Goal: Task Accomplishment & Management: Complete application form

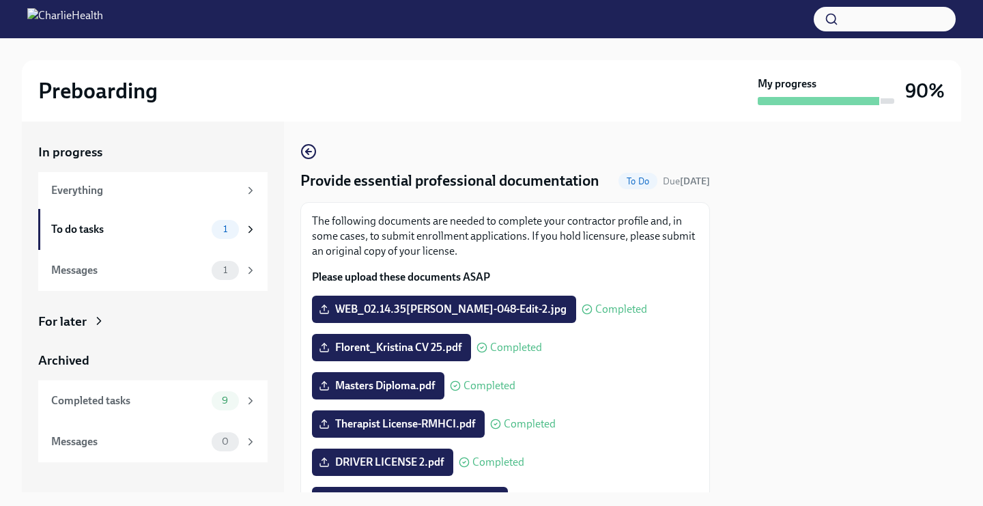
scroll to position [296, 0]
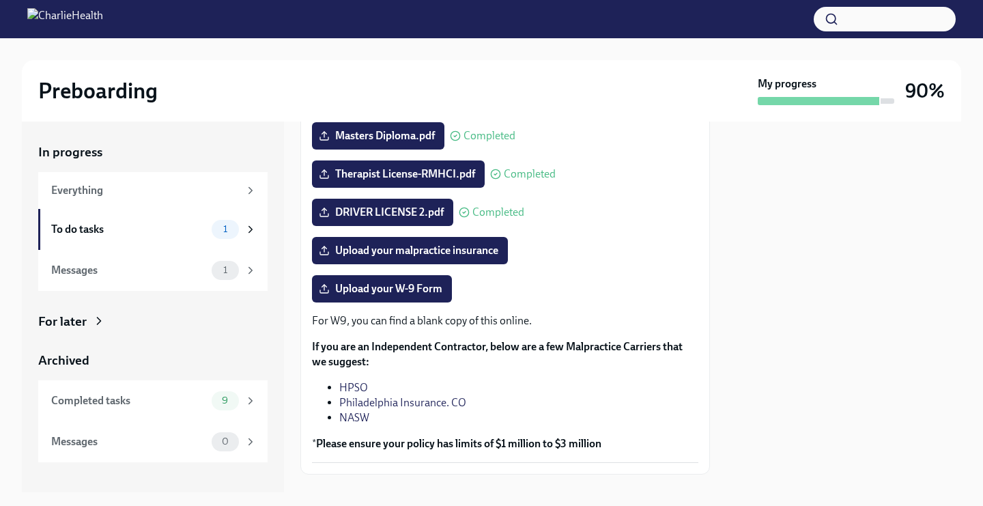
scroll to position [296, 0]
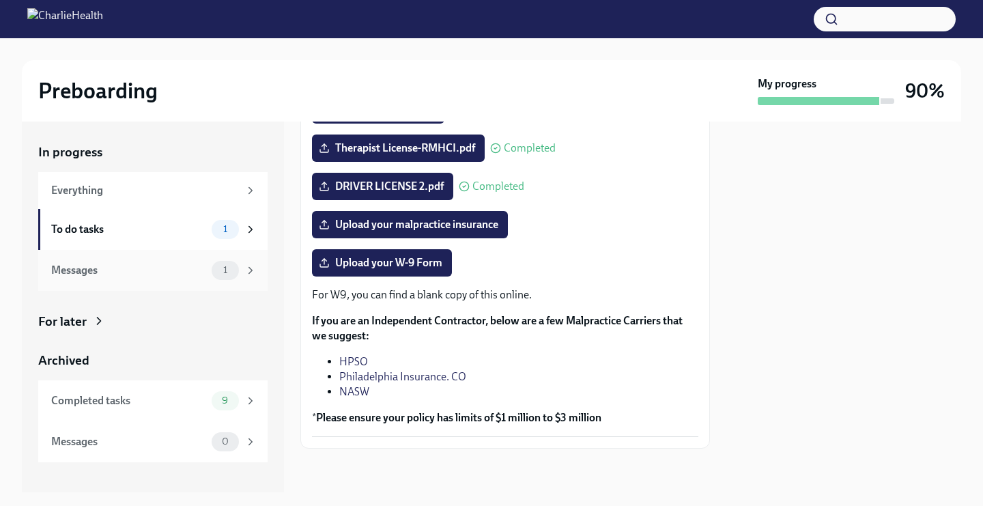
click at [131, 281] on div "Messages 1" at bounding box center [152, 270] width 229 height 41
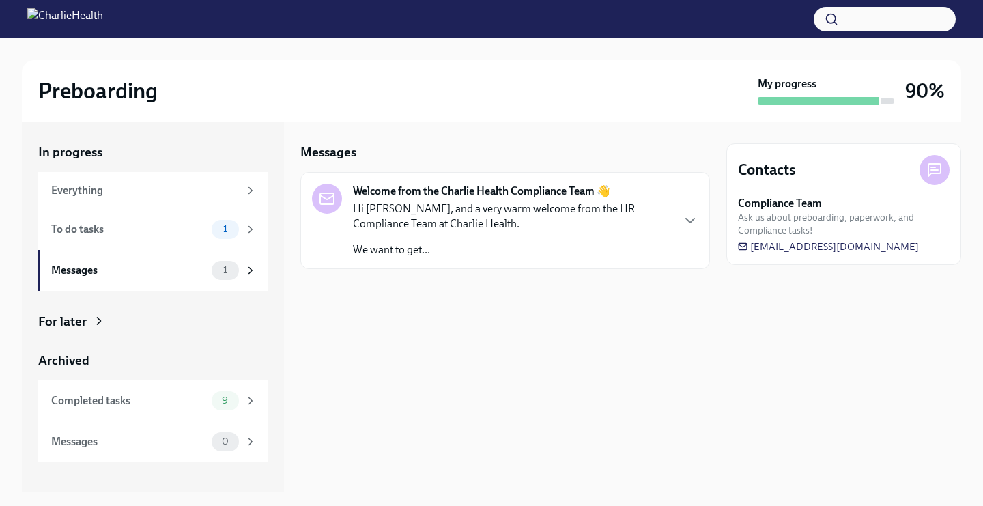
drag, startPoint x: 927, startPoint y: 248, endPoint x: 759, endPoint y: 253, distance: 168.0
click at [759, 253] on div "Contacts Compliance Team Ask us about preboarding, paperwork, and Compliance ta…" at bounding box center [843, 204] width 235 height 122
drag, startPoint x: 930, startPoint y: 246, endPoint x: 886, endPoint y: 248, distance: 43.7
click at [885, 248] on div "Compliance Team Ask us about preboarding, paperwork, and Compliance tasks! newh…" at bounding box center [844, 224] width 212 height 57
drag, startPoint x: 927, startPoint y: 246, endPoint x: 899, endPoint y: 248, distance: 28.1
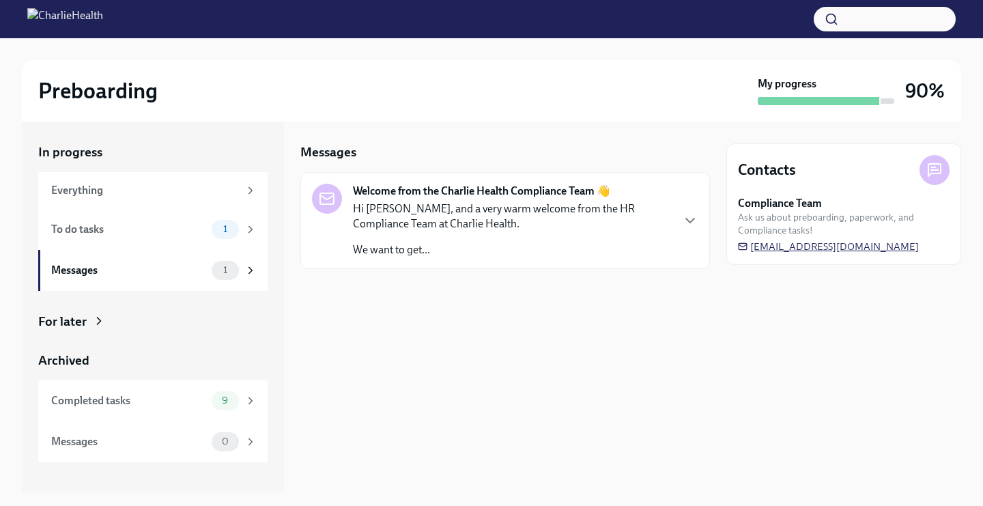
click at [899, 249] on div "Compliance Team Ask us about preboarding, paperwork, and Compliance tasks! newh…" at bounding box center [844, 224] width 212 height 57
click at [945, 162] on div at bounding box center [934, 170] width 30 height 30
click at [938, 170] on icon at bounding box center [934, 170] width 7 height 0
drag, startPoint x: 865, startPoint y: 236, endPoint x: 900, endPoint y: 250, distance: 37.4
click at [900, 251] on div "Compliance Team Ask us about preboarding, paperwork, and Compliance tasks! newh…" at bounding box center [844, 224] width 212 height 57
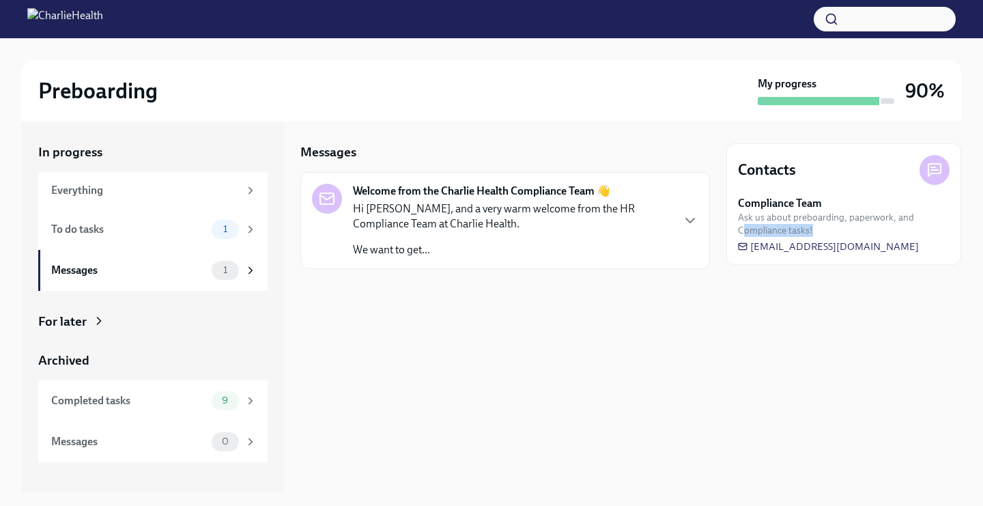
drag, startPoint x: 926, startPoint y: 248, endPoint x: 729, endPoint y: 227, distance: 198.3
click at [729, 227] on div "Contacts Compliance Team Ask us about preboarding, paperwork, and Compliance ta…" at bounding box center [843, 204] width 235 height 122
click at [745, 243] on rect at bounding box center [743, 246] width 8 height 6
click at [778, 248] on span "newhireonboarding@charliehealth.com" at bounding box center [828, 247] width 181 height 14
click at [180, 227] on div "To do tasks" at bounding box center [128, 229] width 155 height 15
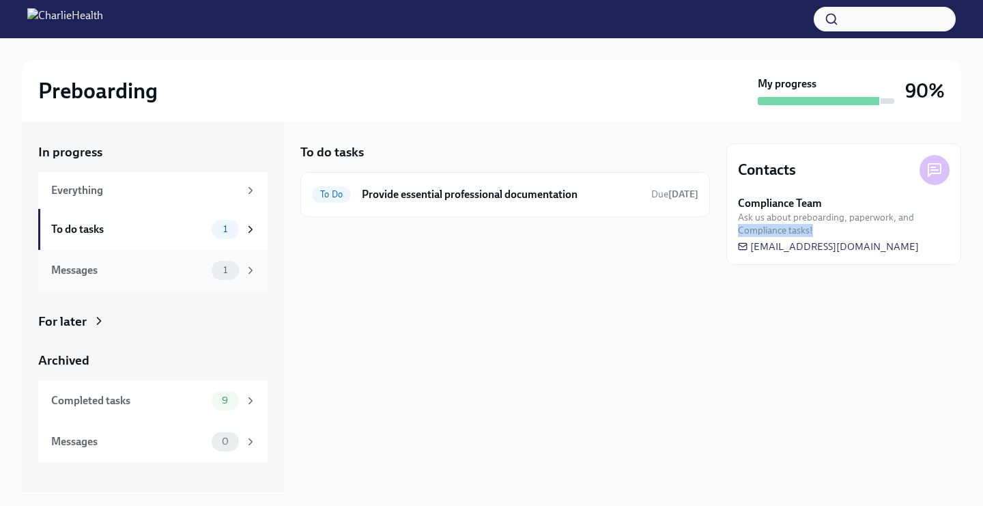
click at [201, 266] on div "Messages" at bounding box center [128, 270] width 155 height 15
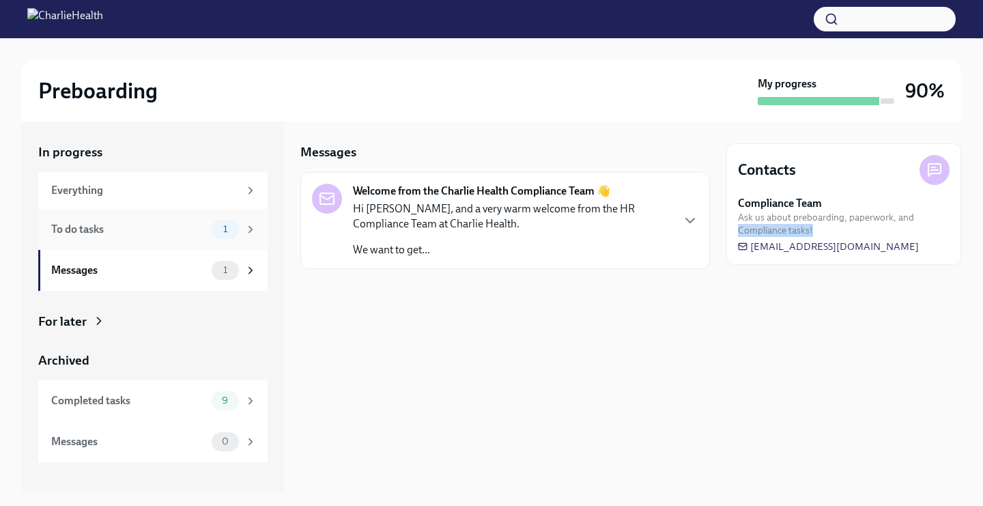
click at [195, 237] on div "To do tasks 1" at bounding box center [153, 229] width 205 height 19
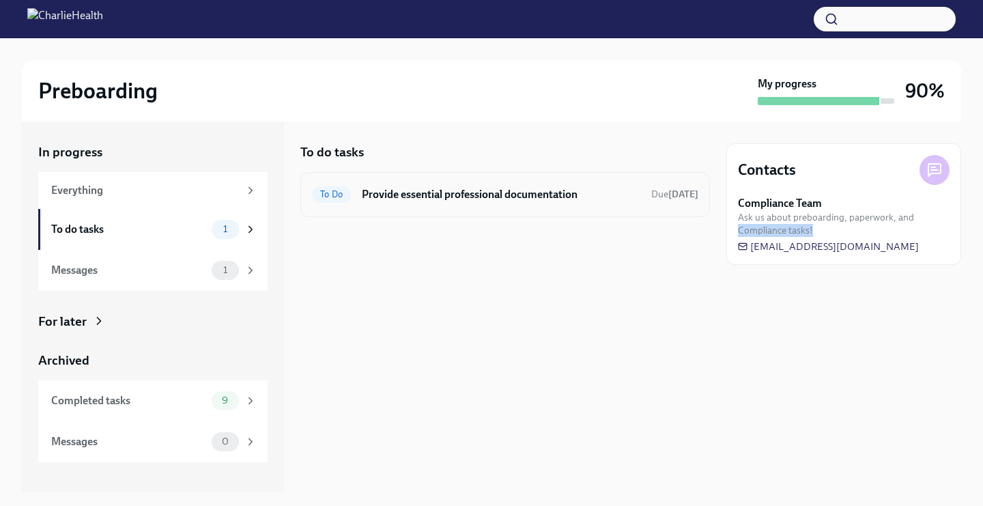
click at [435, 203] on div "To Do Provide essential professional documentation Due 5 days ago" at bounding box center [505, 195] width 386 height 22
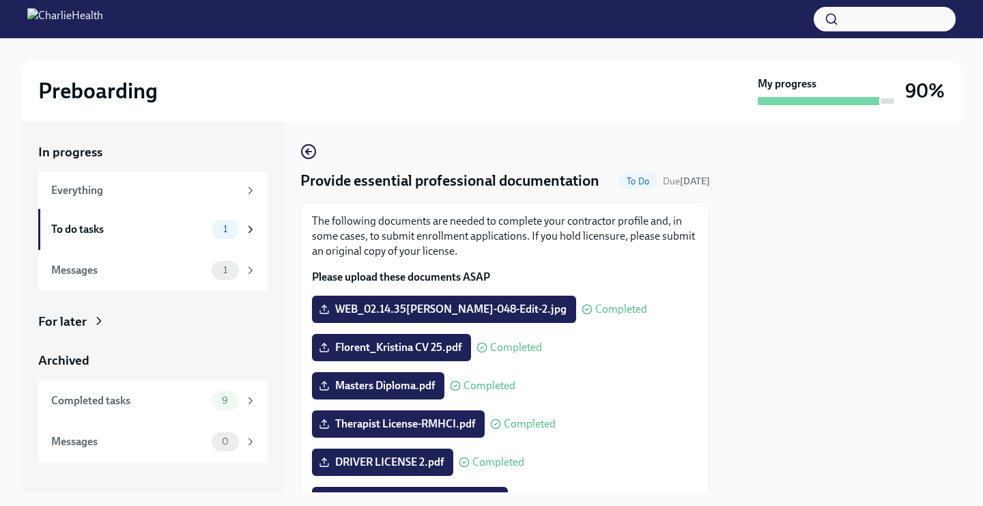
scroll to position [296, 0]
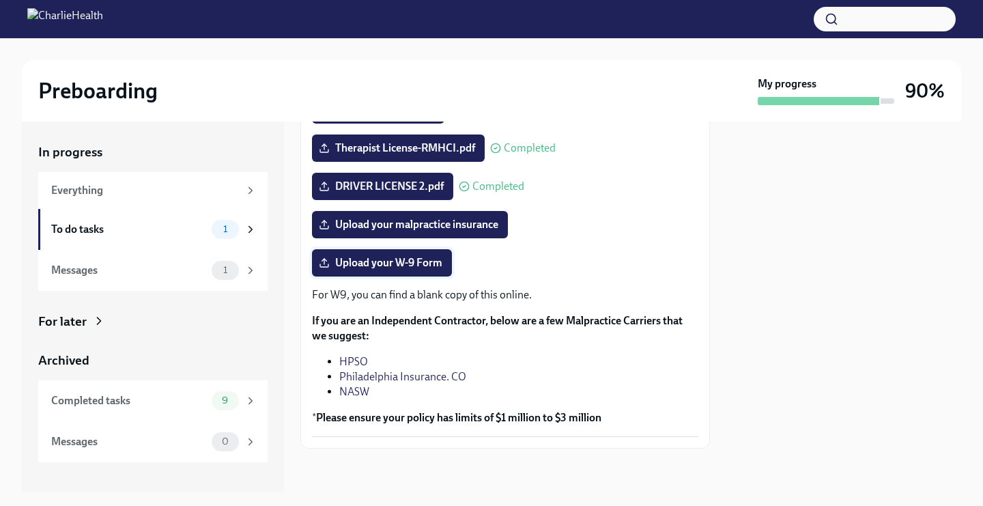
click at [343, 263] on span "Upload your W-9 Form" at bounding box center [382, 263] width 121 height 14
click at [0, 0] on input "Upload your W-9 Form" at bounding box center [0, 0] width 0 height 0
click at [204, 268] on div "Messages" at bounding box center [128, 270] width 155 height 15
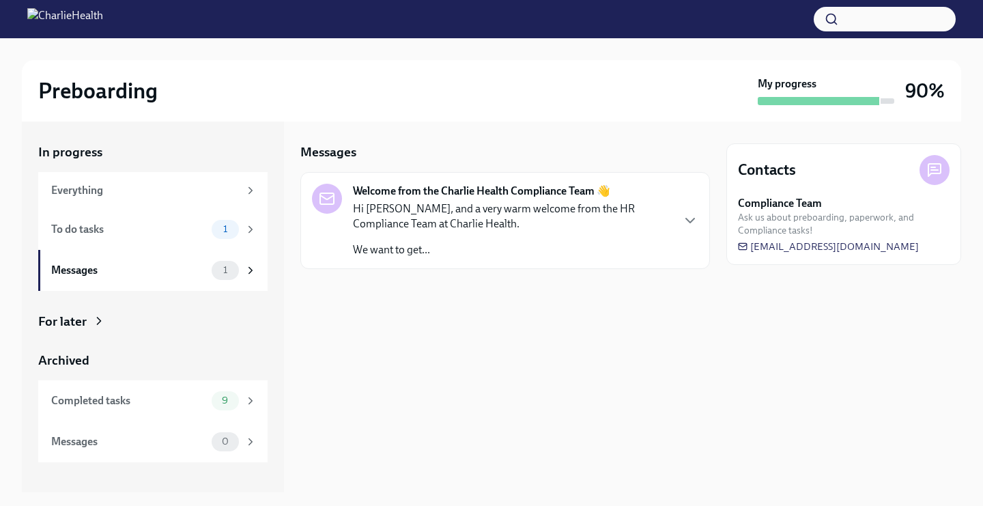
click at [468, 210] on p "Hi Kristina, and a very warm welcome from the HR Compliance Team at Charlie Hea…" at bounding box center [512, 216] width 318 height 30
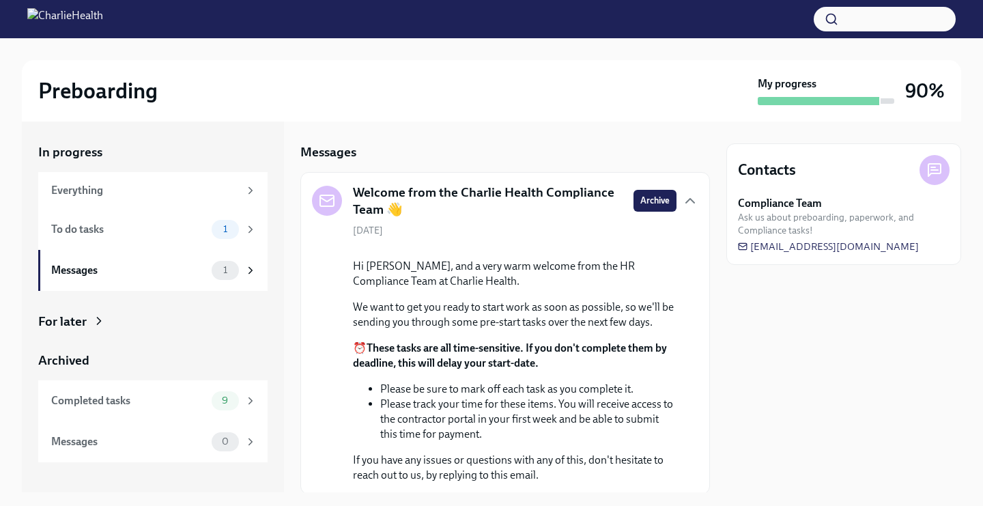
scroll to position [139, 0]
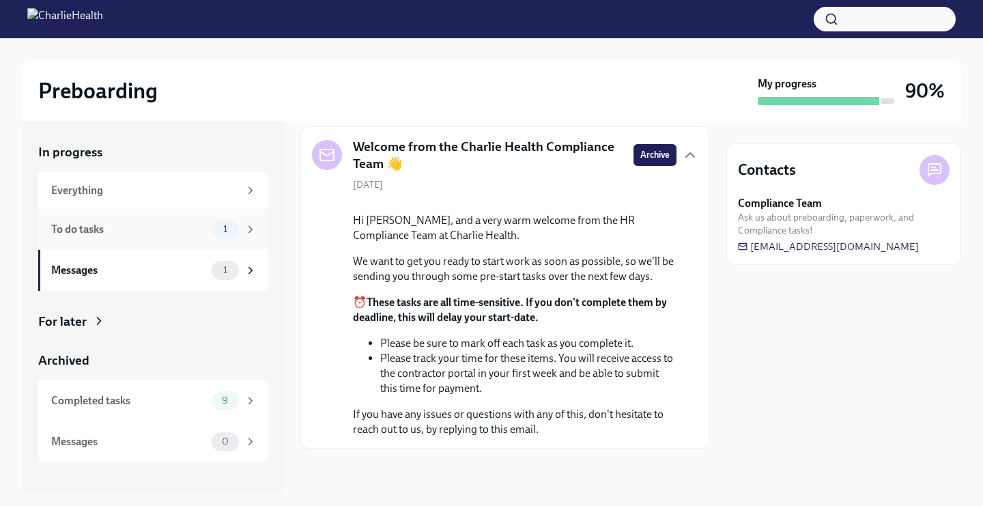
click at [195, 223] on div "To do tasks" at bounding box center [128, 229] width 155 height 15
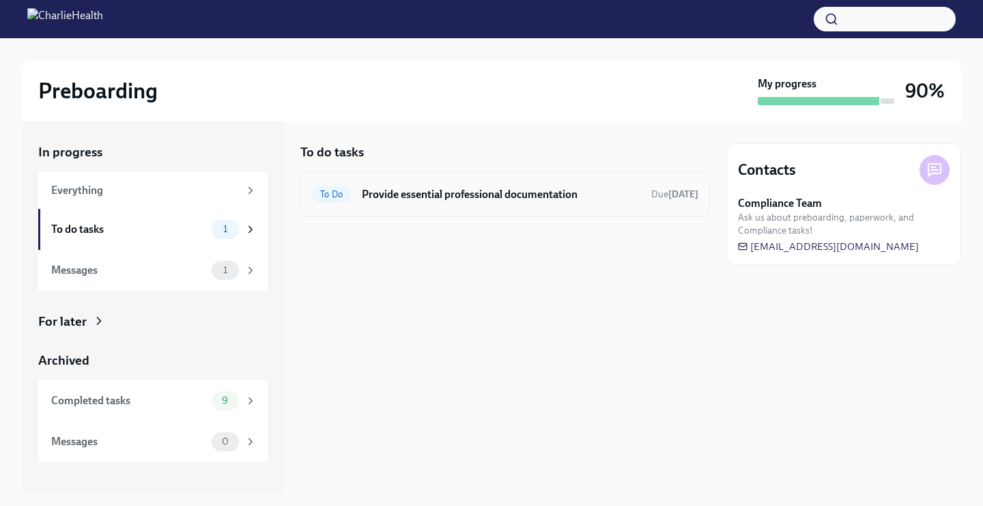
click at [362, 204] on div "To Do Provide essential professional documentation Due 5 days ago" at bounding box center [505, 195] width 386 height 22
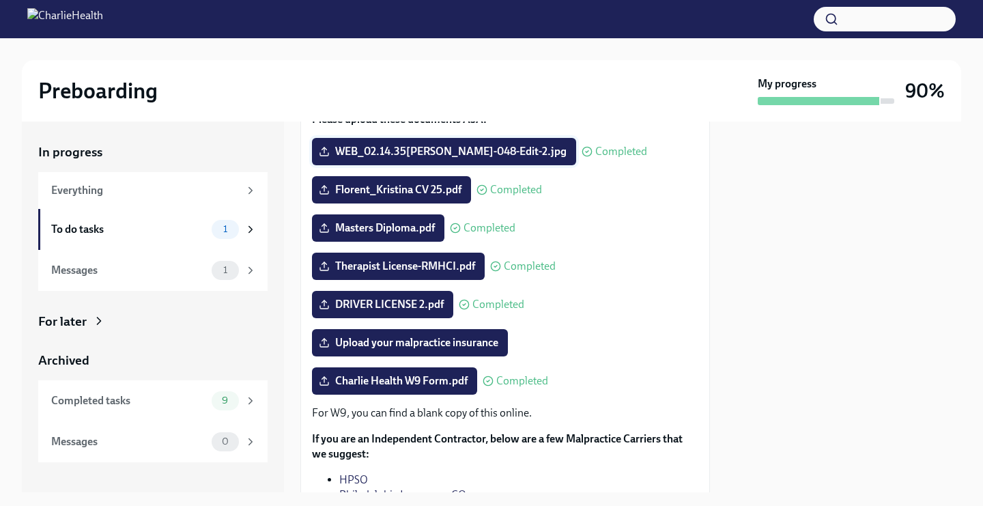
scroll to position [296, 0]
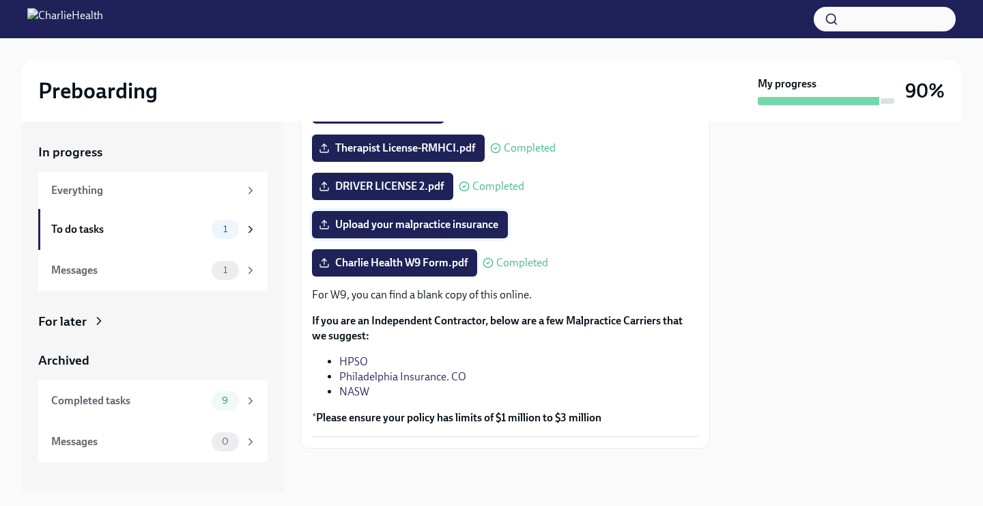
click at [352, 230] on span "Upload your malpractice insurance" at bounding box center [410, 225] width 177 height 14
click at [0, 0] on input "Upload your malpractice insurance" at bounding box center [0, 0] width 0 height 0
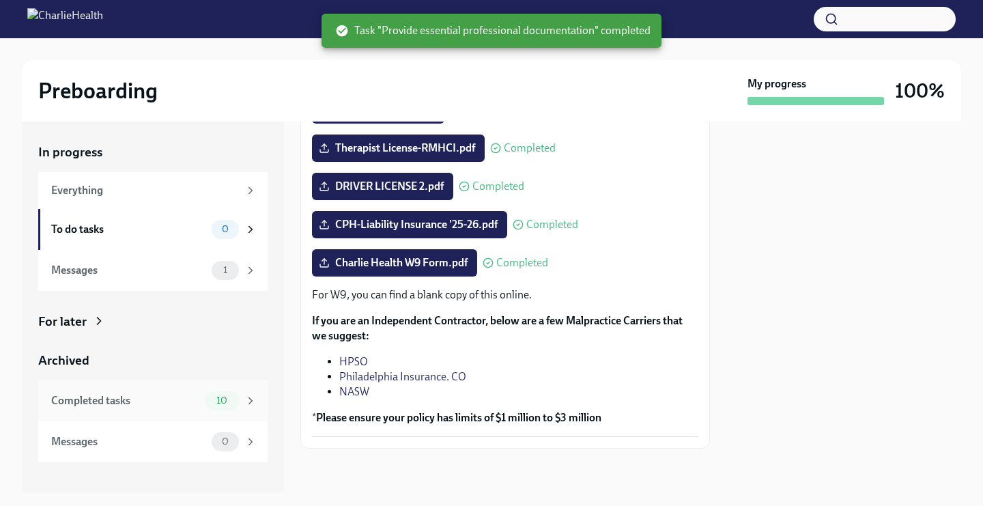
click at [187, 403] on div "Completed tasks" at bounding box center [125, 400] width 148 height 15
